Goal: Information Seeking & Learning: Learn about a topic

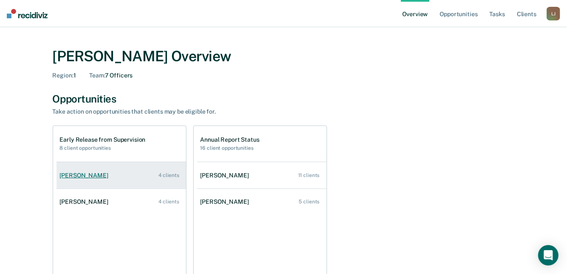
click at [93, 170] on link "[PERSON_NAME] 4 clients" at bounding box center [122, 175] width 130 height 24
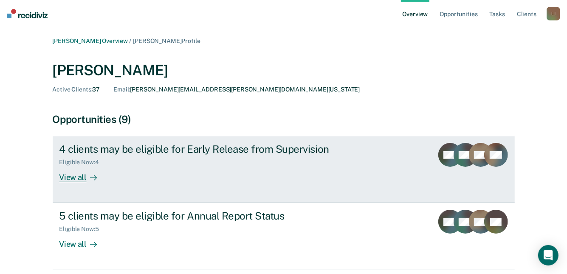
click at [78, 180] on div "View all" at bounding box center [84, 174] width 48 height 17
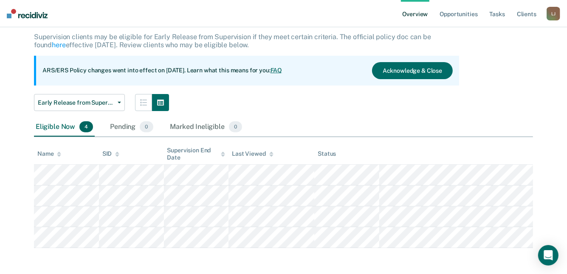
scroll to position [51, 0]
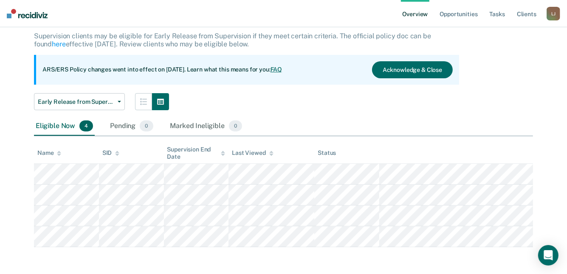
click at [54, 124] on div "Eligible Now 4" at bounding box center [64, 126] width 61 height 19
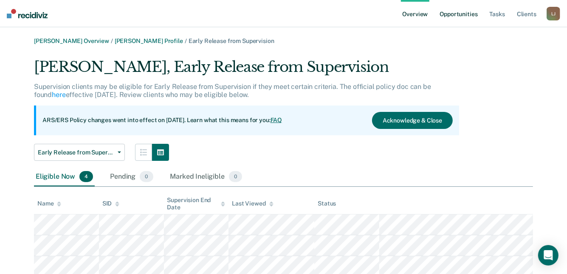
click at [457, 17] on link "Opportunities" at bounding box center [458, 13] width 41 height 27
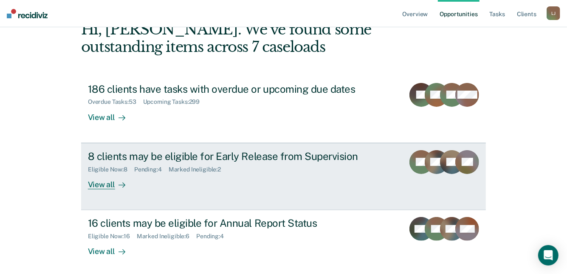
scroll to position [103, 0]
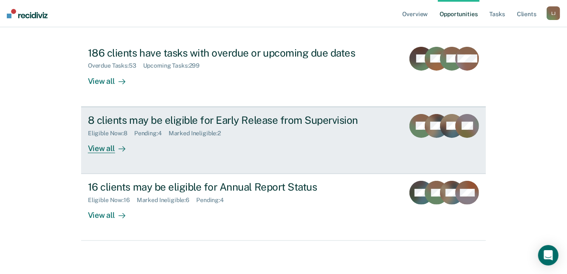
click at [101, 156] on link "8 clients may be eligible for Early Release from Supervision Eligible Now : 8 P…" at bounding box center [283, 140] width 405 height 67
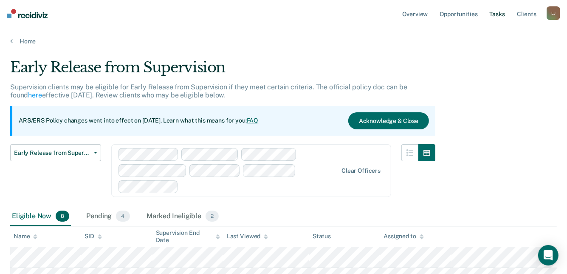
click at [498, 17] on link "Tasks" at bounding box center [497, 13] width 19 height 27
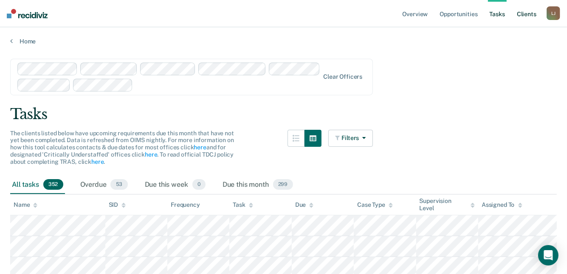
click at [532, 14] on link "Client s" at bounding box center [527, 13] width 23 height 27
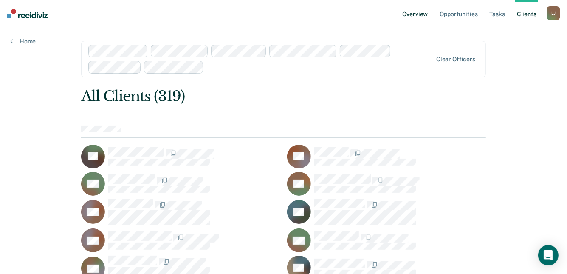
click at [417, 21] on link "Overview" at bounding box center [415, 13] width 29 height 27
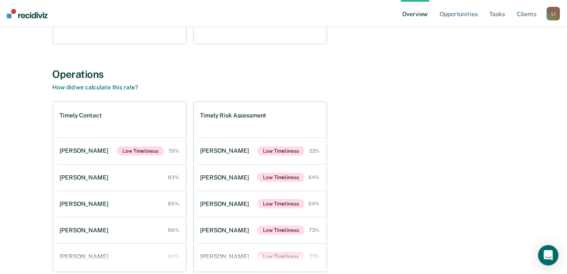
scroll to position [167, 0]
